Goal: Information Seeking & Learning: Learn about a topic

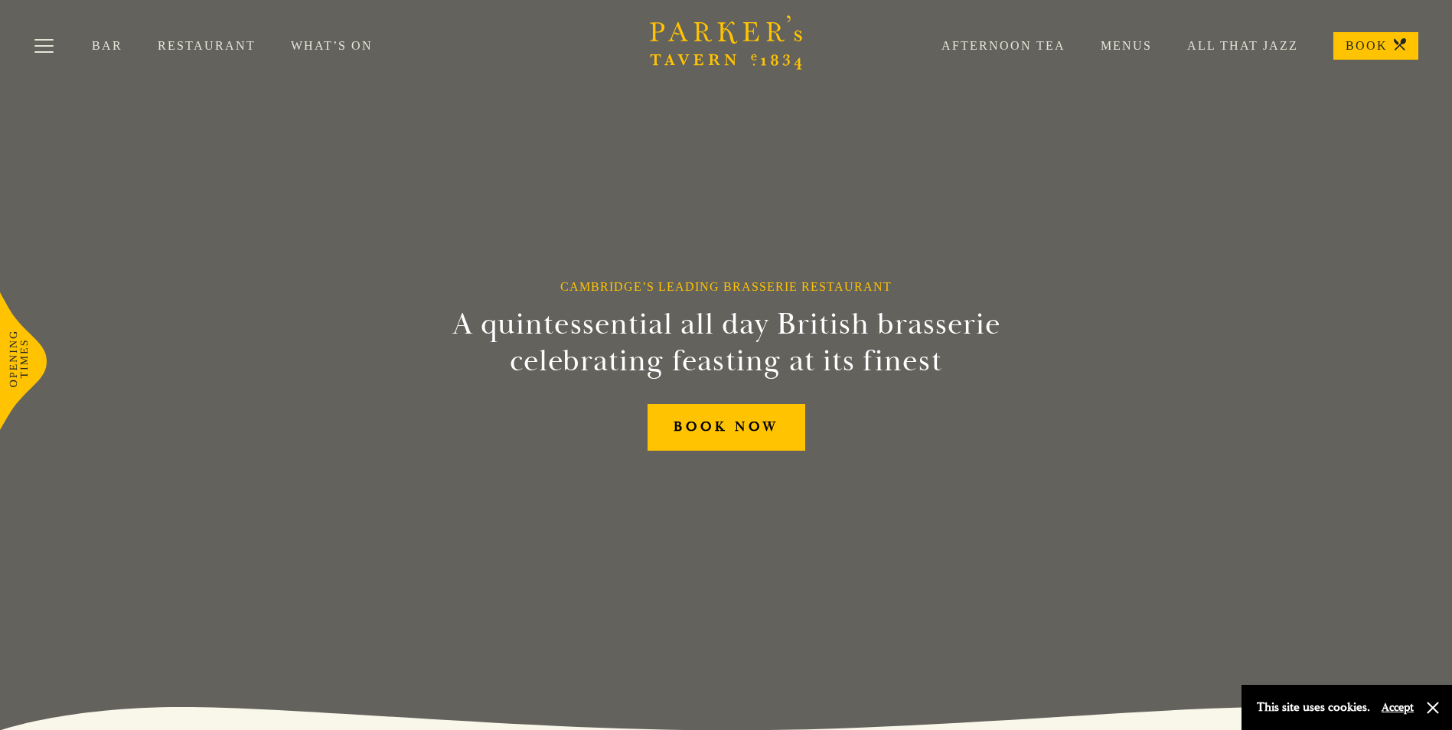
click at [1002, 47] on link "Afternoon Tea" at bounding box center [985, 45] width 159 height 15
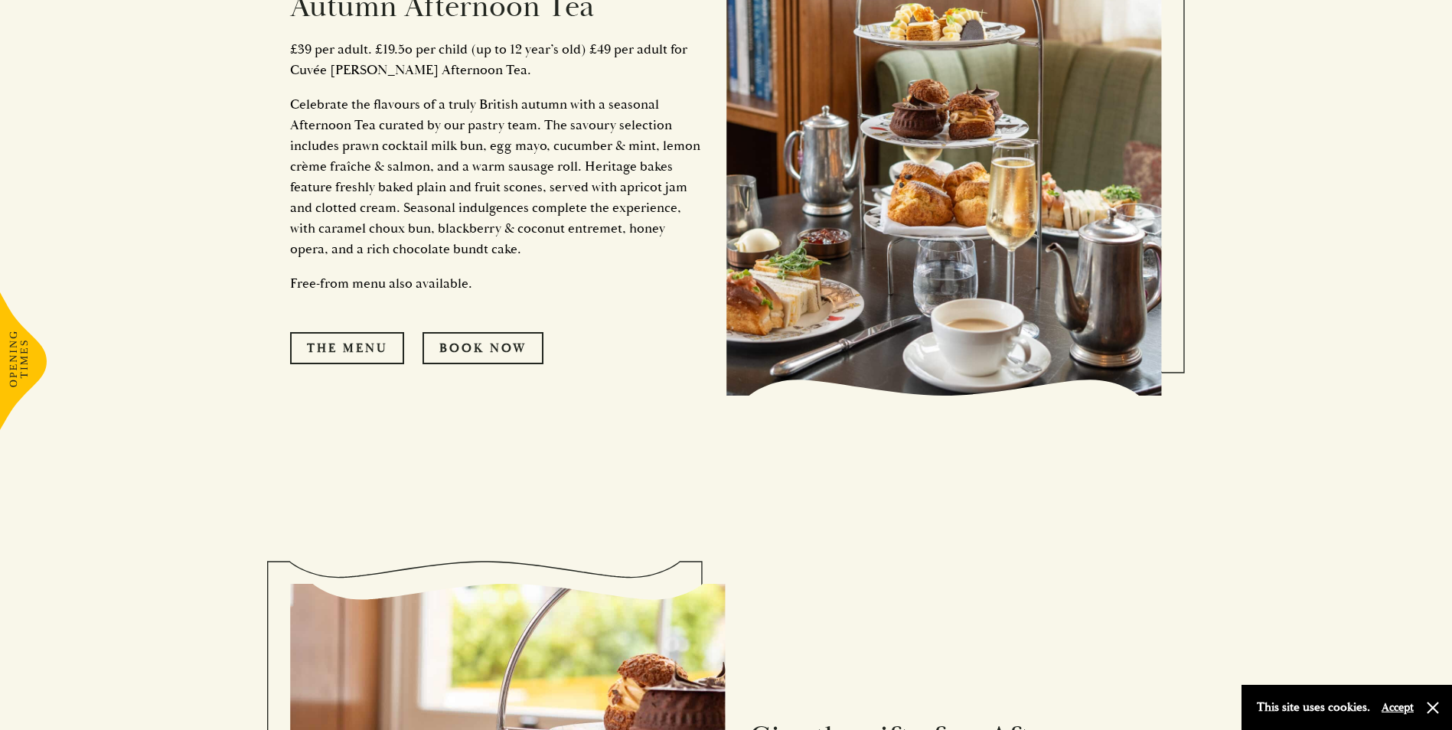
scroll to position [995, 0]
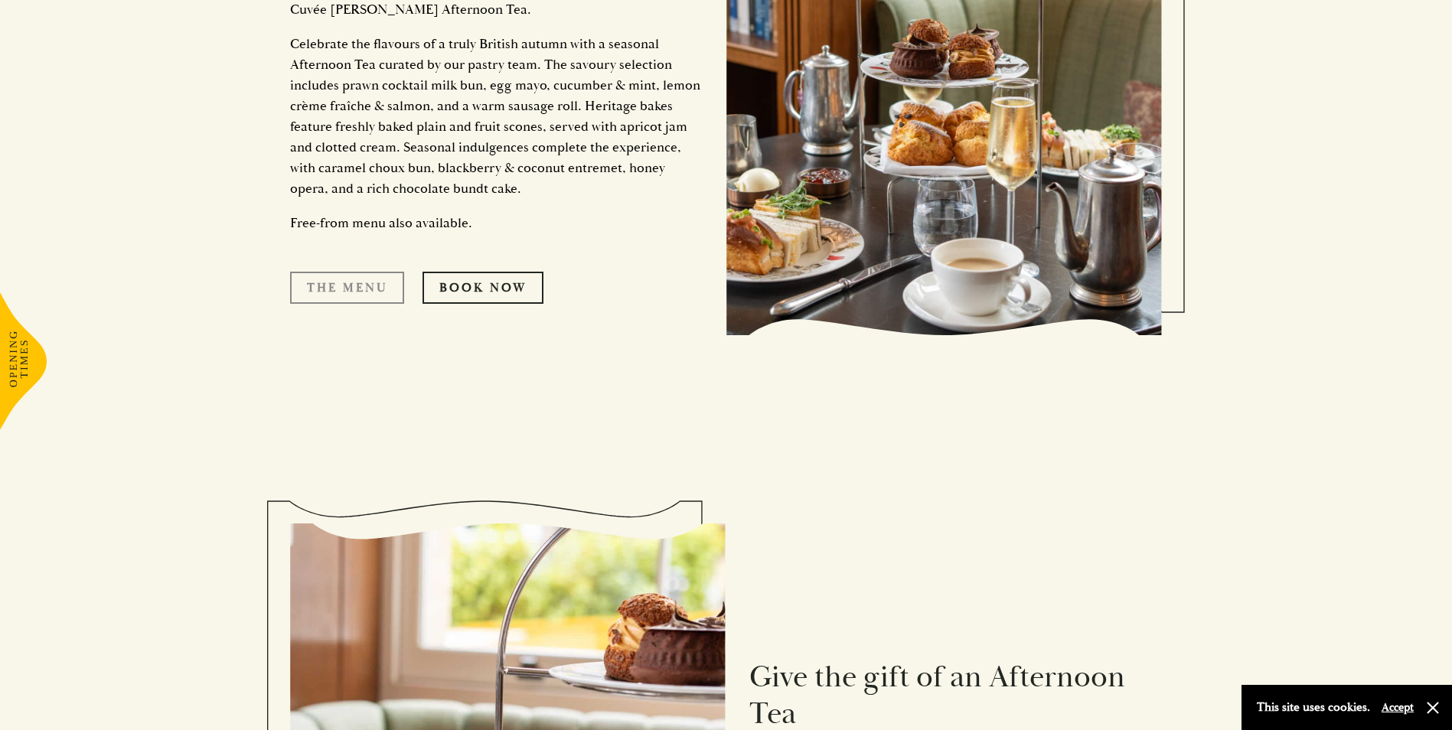
click at [368, 290] on link "The Menu" at bounding box center [347, 288] width 114 height 32
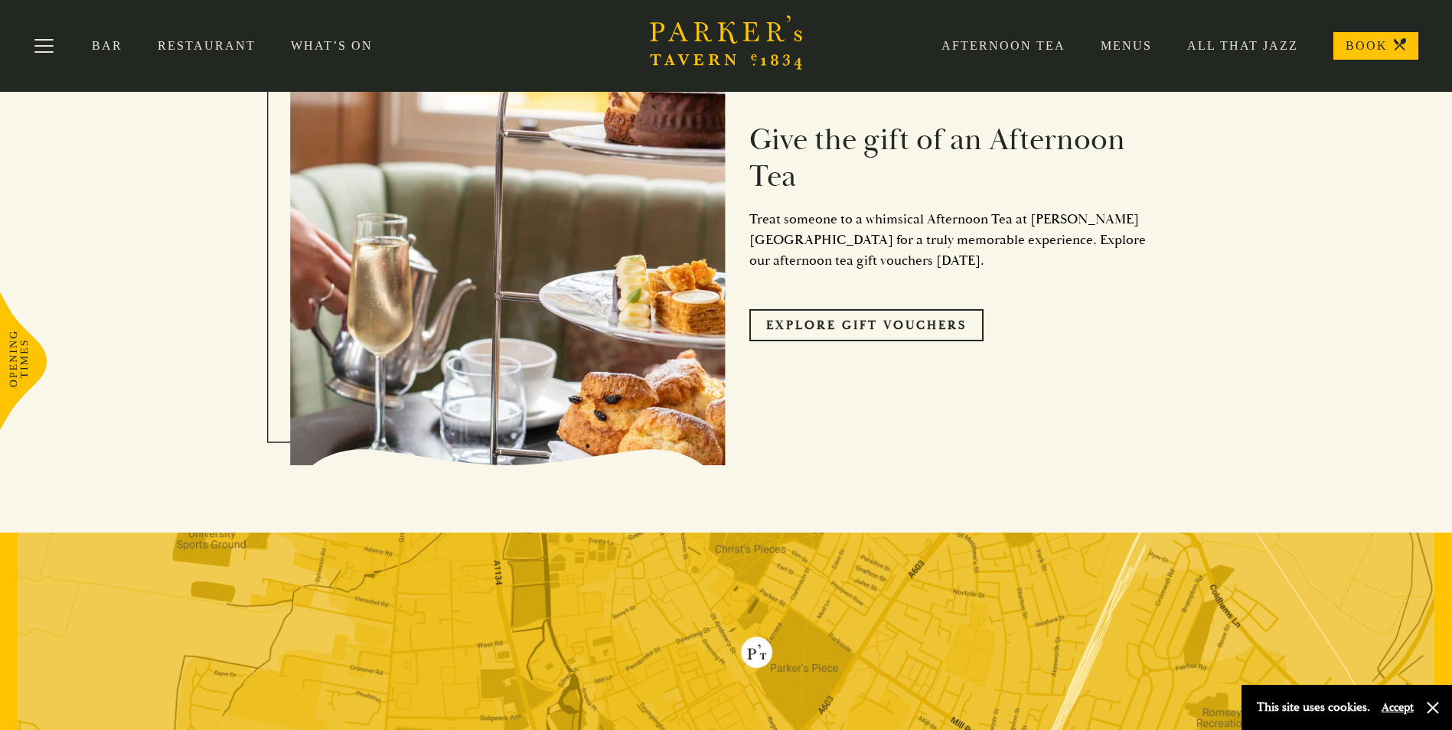
scroll to position [1531, 0]
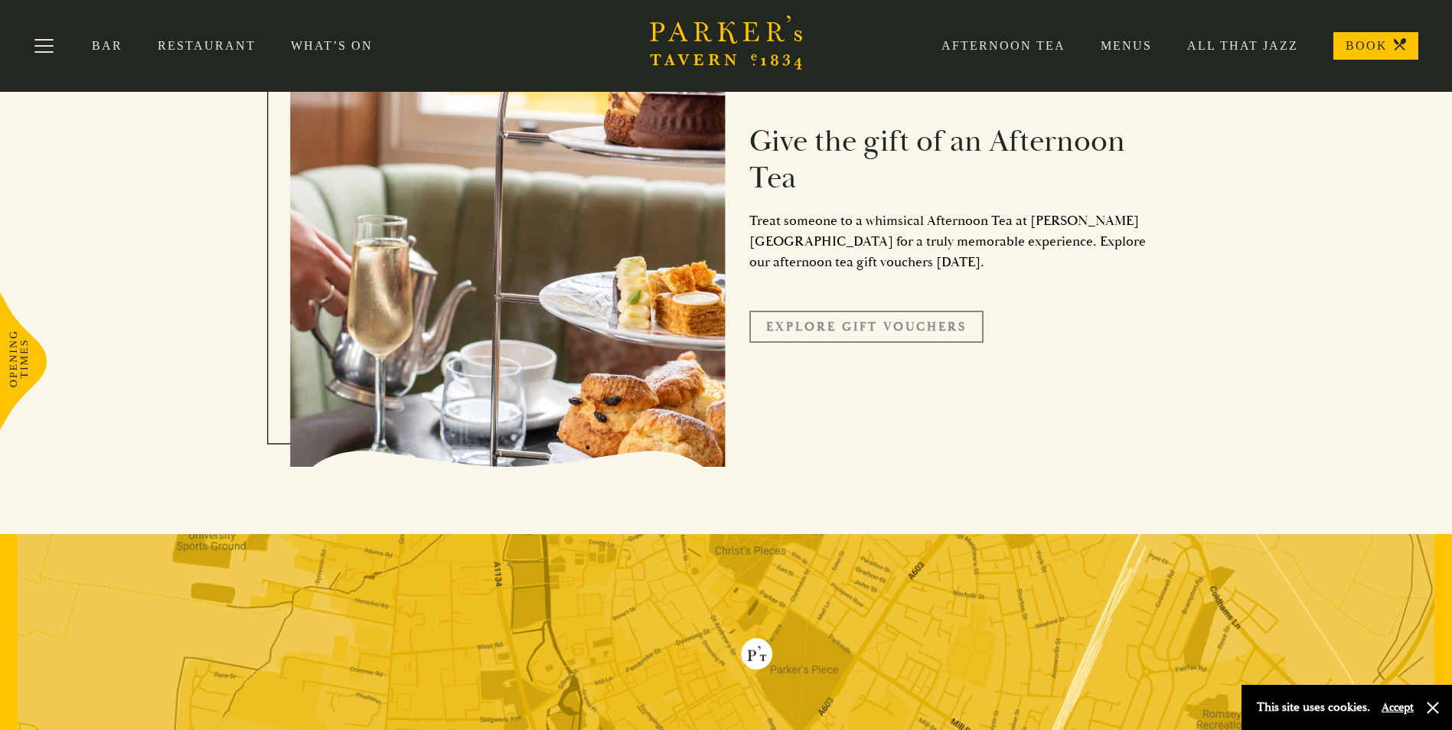
click at [890, 326] on link "Explore Gift Vouchers" at bounding box center [866, 327] width 234 height 32
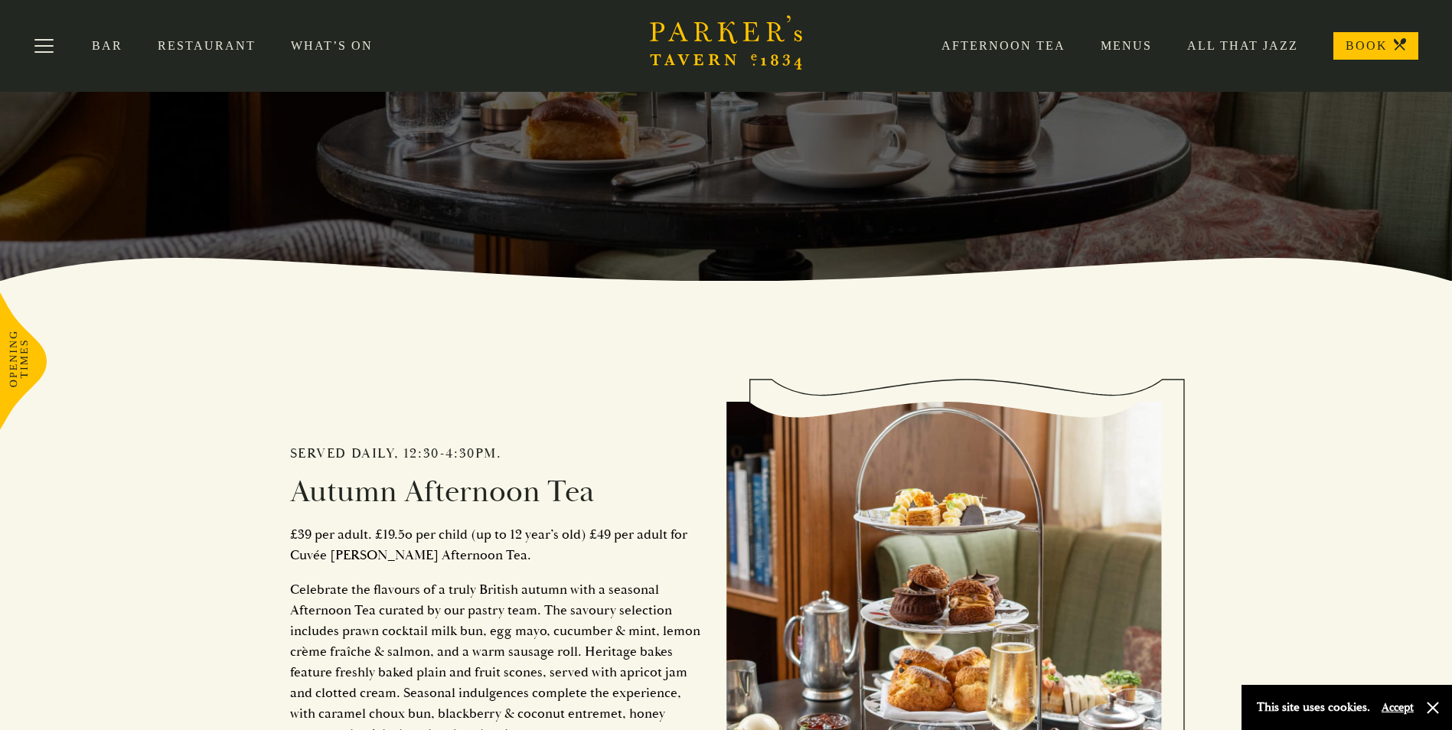
scroll to position [0, 0]
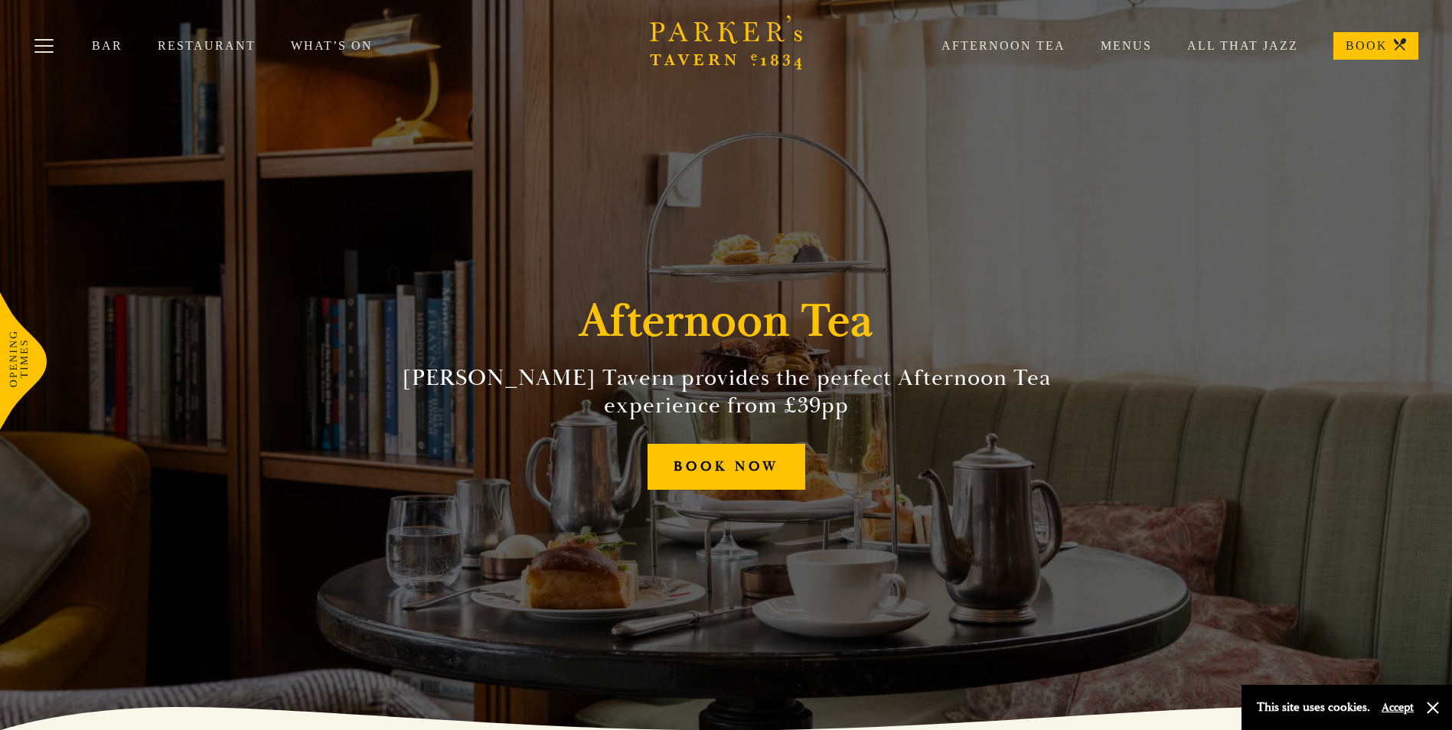
click at [1238, 46] on link "All That Jazz" at bounding box center [1225, 45] width 146 height 15
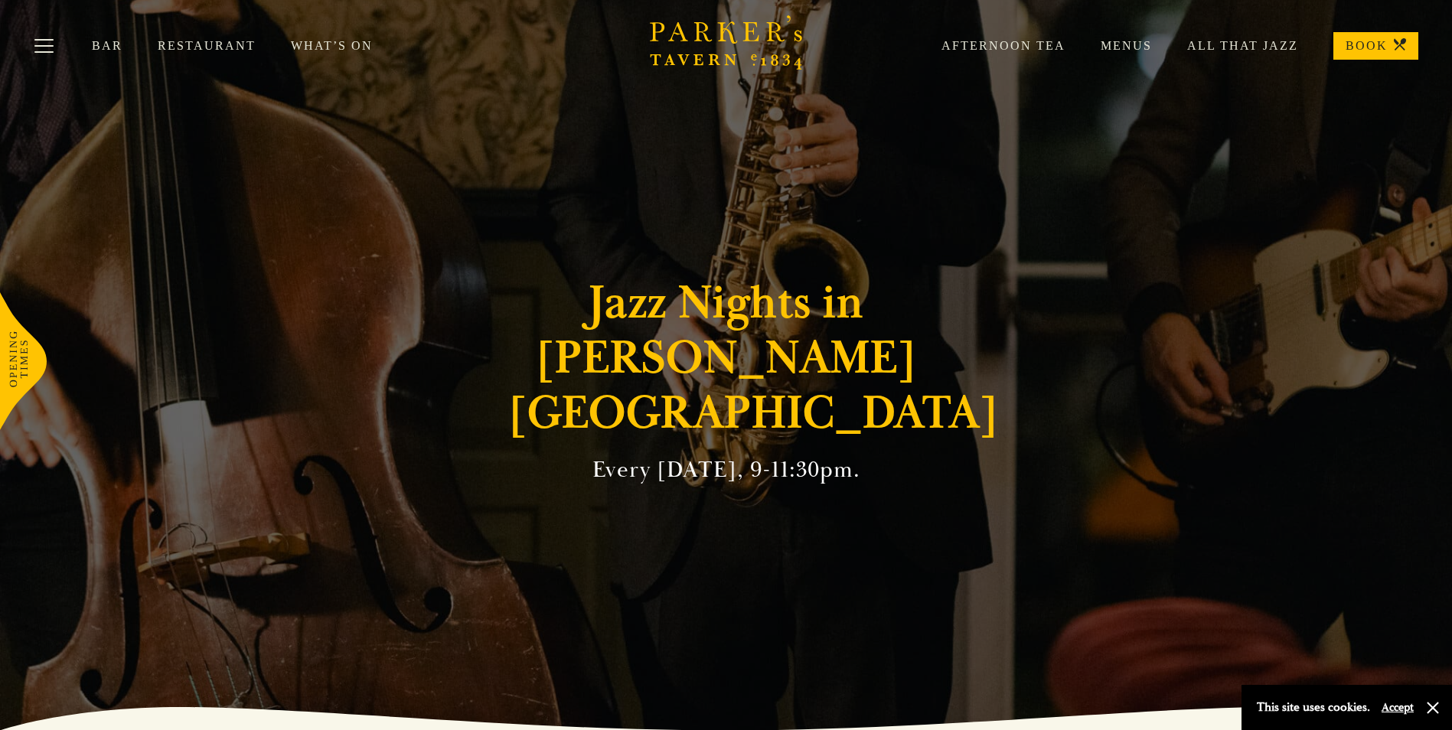
click at [198, 41] on link "Restaurant" at bounding box center [224, 45] width 133 height 15
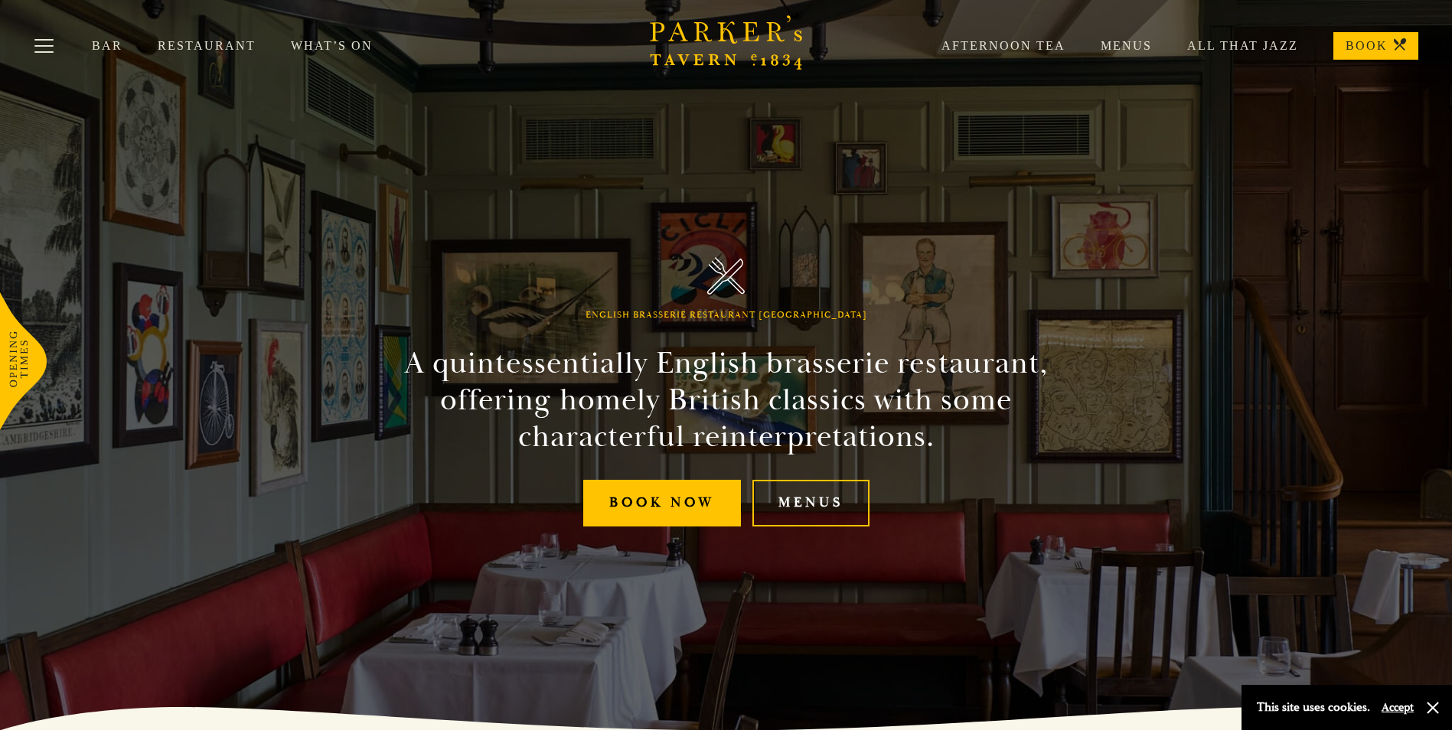
click at [1138, 45] on link "Menus" at bounding box center [1109, 45] width 87 height 15
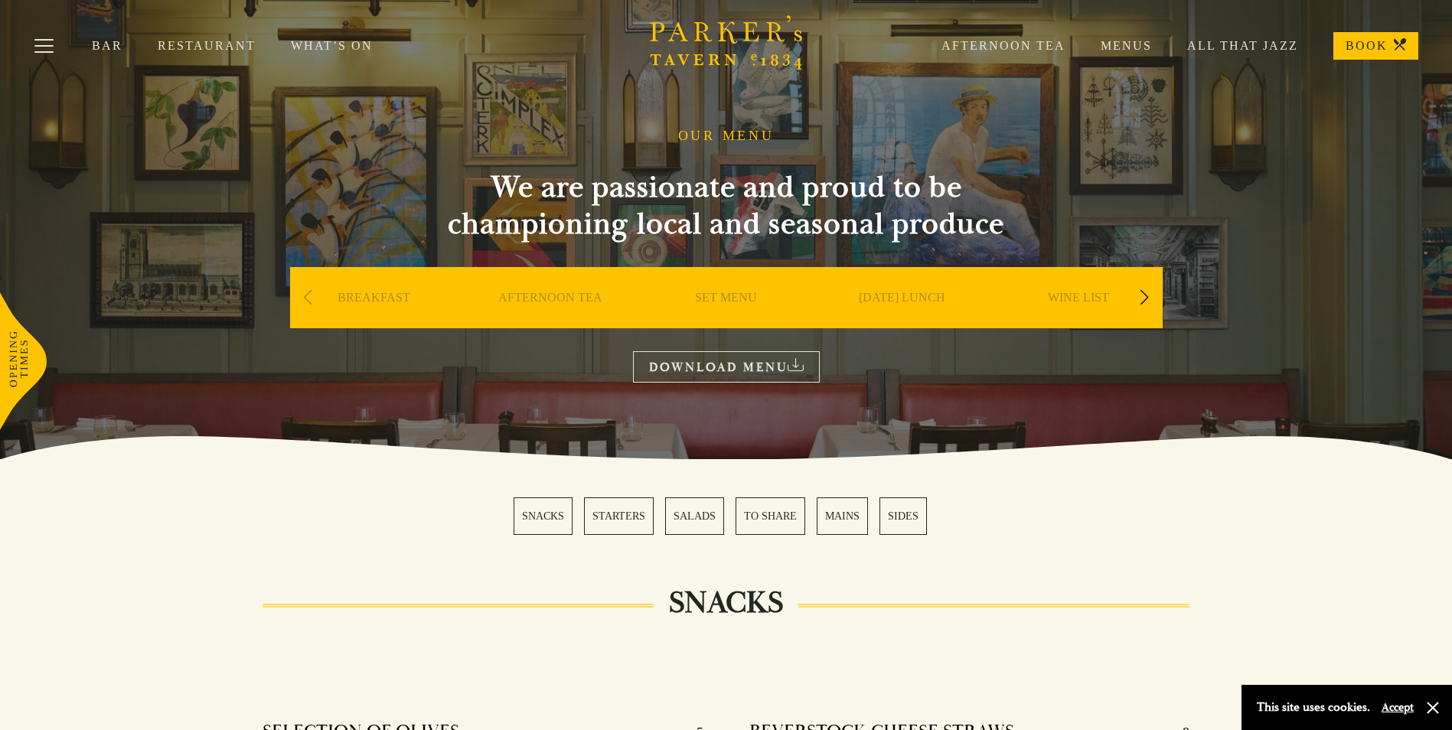
click at [846, 519] on link "MAINS" at bounding box center [842, 517] width 51 height 38
click at [1143, 295] on div "Next slide" at bounding box center [1144, 298] width 21 height 34
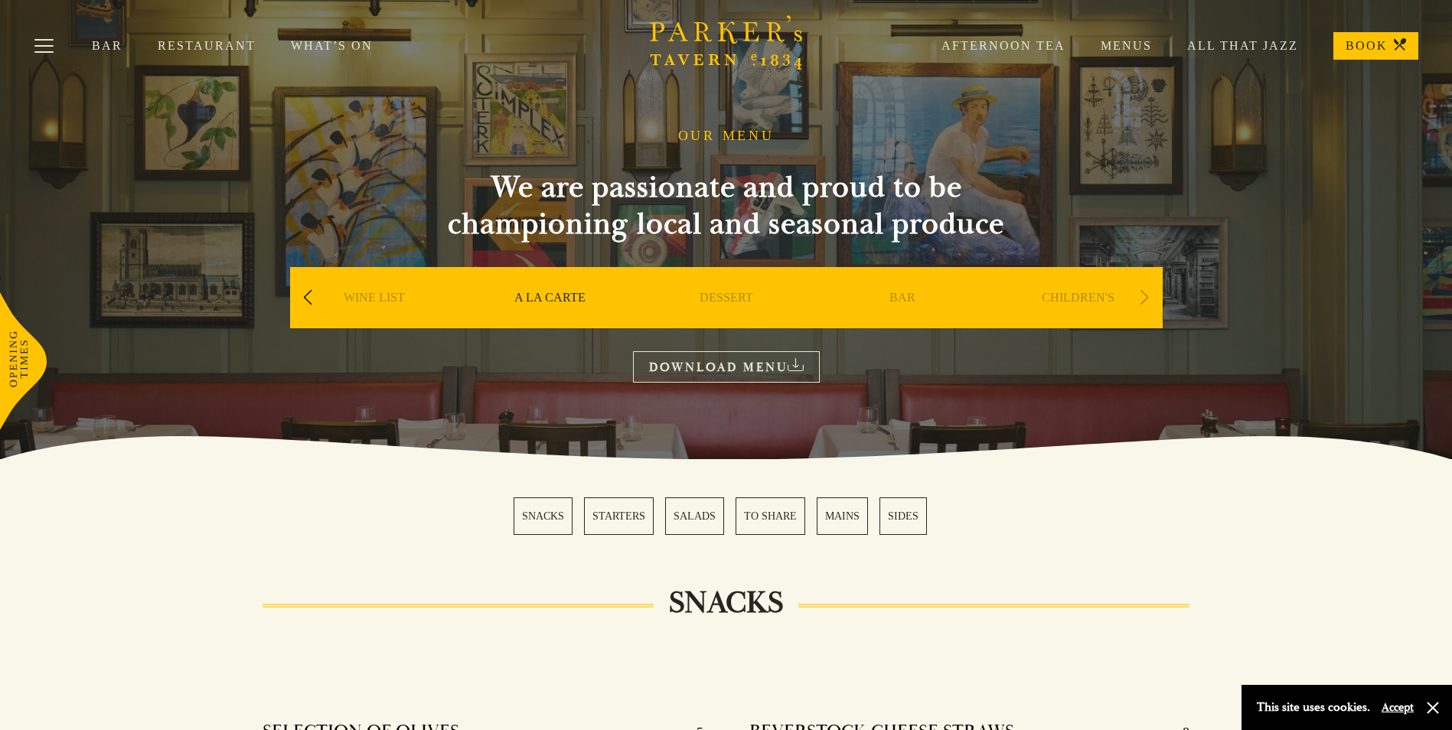
click at [540, 297] on link "A LA CARTE" at bounding box center [549, 320] width 71 height 61
click at [327, 41] on link "What’s On" at bounding box center [349, 45] width 117 height 15
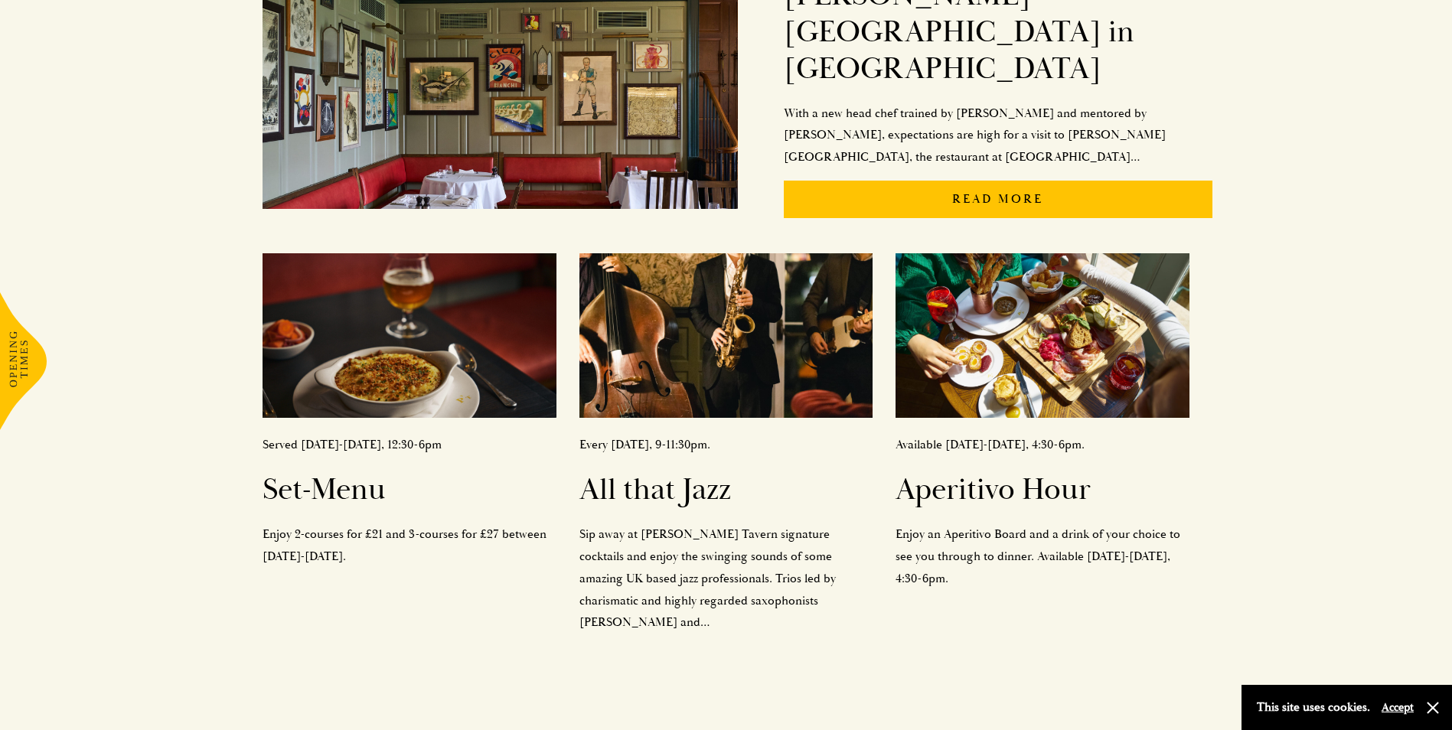
scroll to position [536, 0]
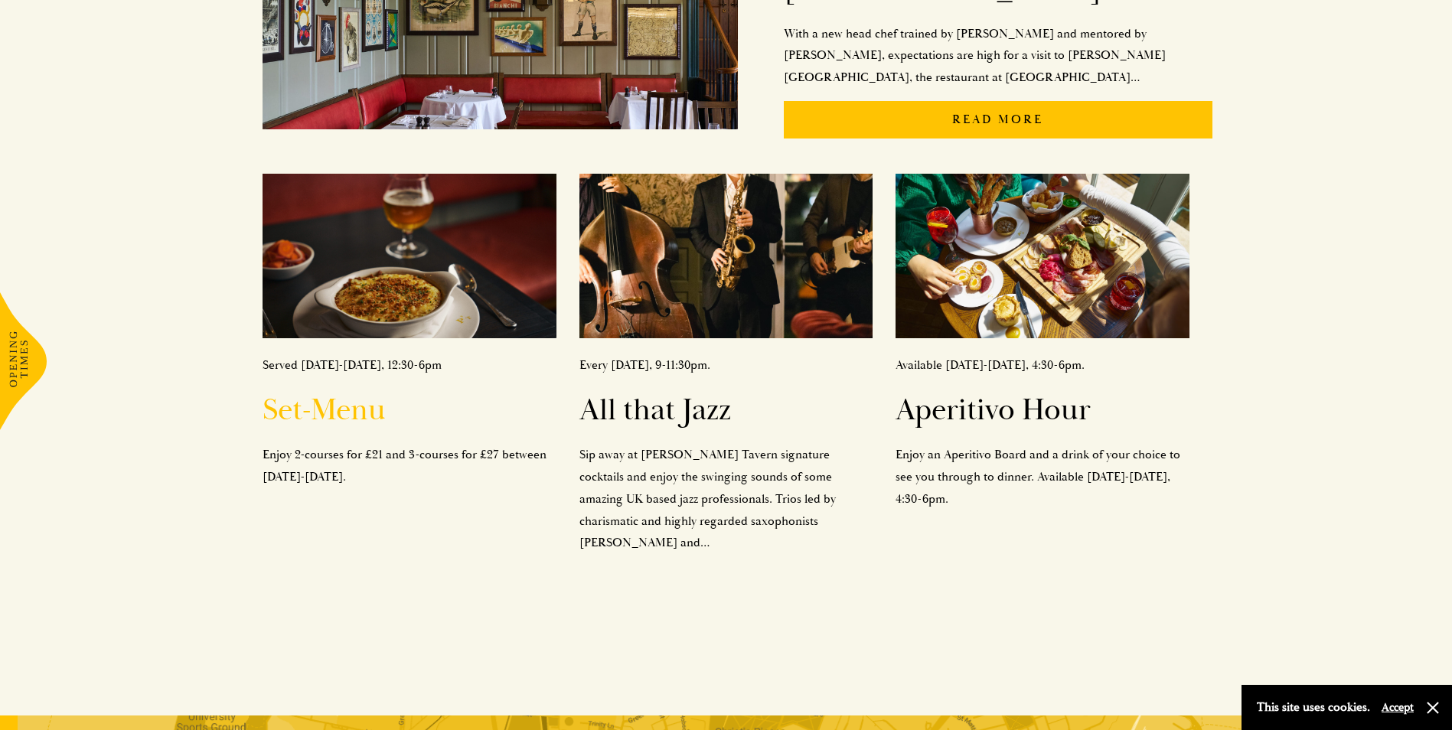
click at [318, 392] on h2 "Set-Menu" at bounding box center [409, 410] width 293 height 37
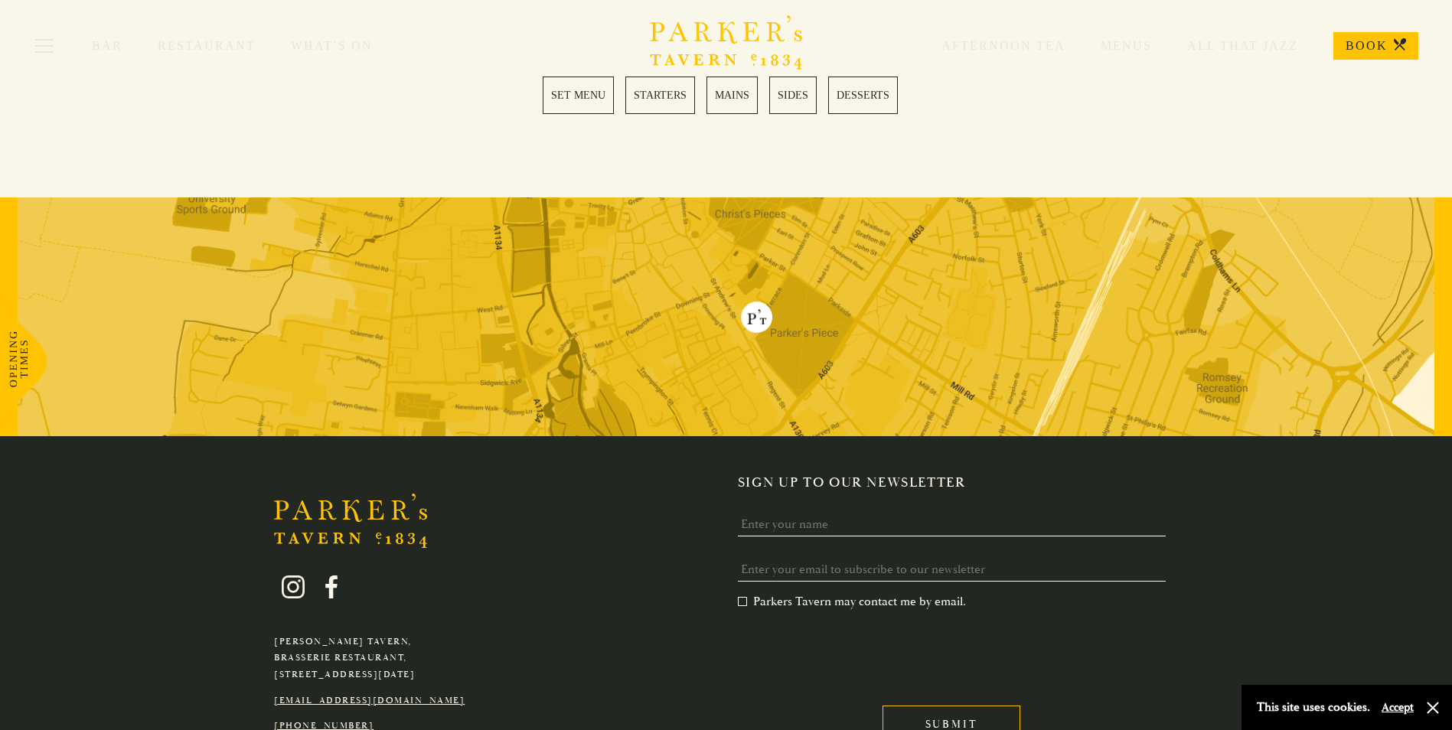
scroll to position [2442, 0]
